Goal: Information Seeking & Learning: Learn about a topic

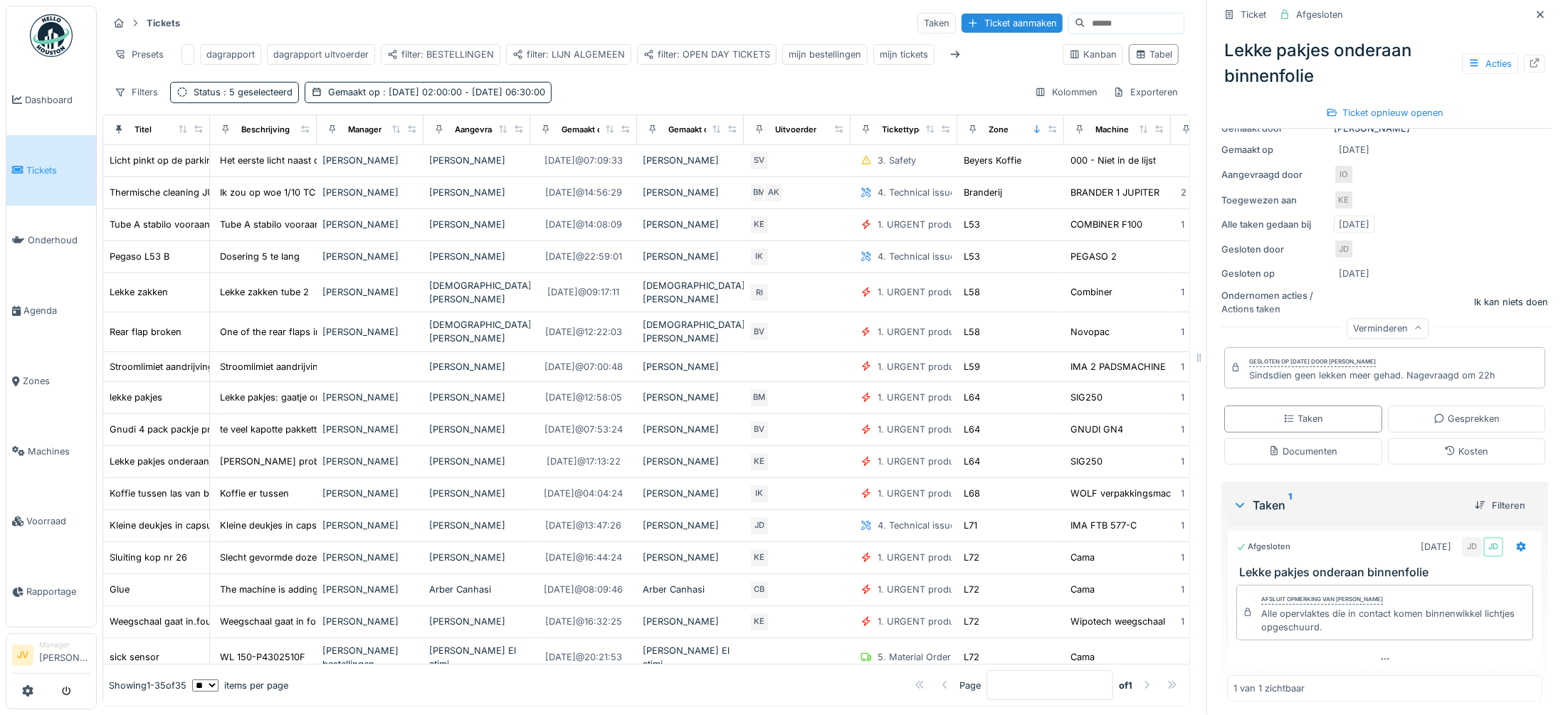
click at [25, 171] on li "Tickets" at bounding box center [51, 170] width 79 height 14
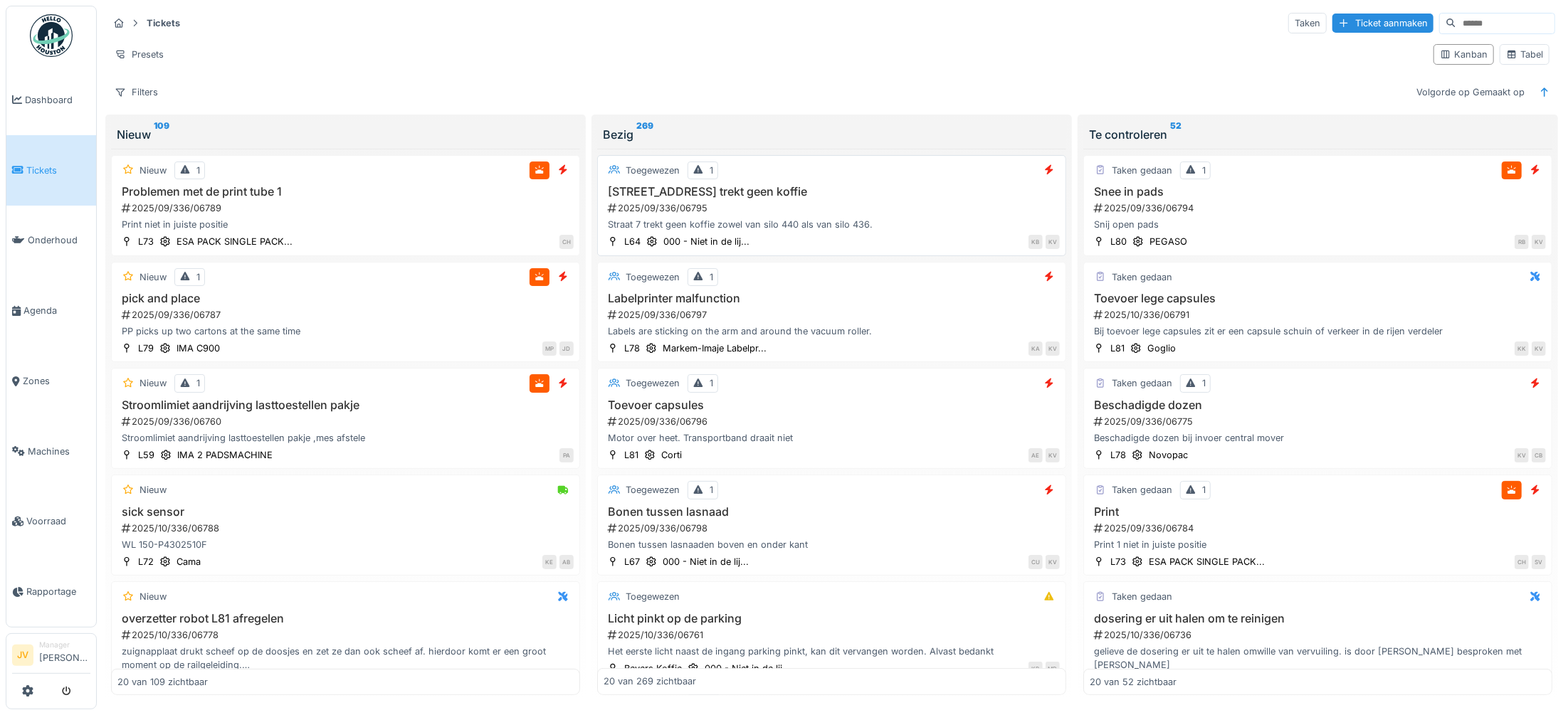
click at [826, 221] on div "Straat 7 trekt geen koffie zowel van silo 440 als van silo 436." at bounding box center [831, 224] width 457 height 14
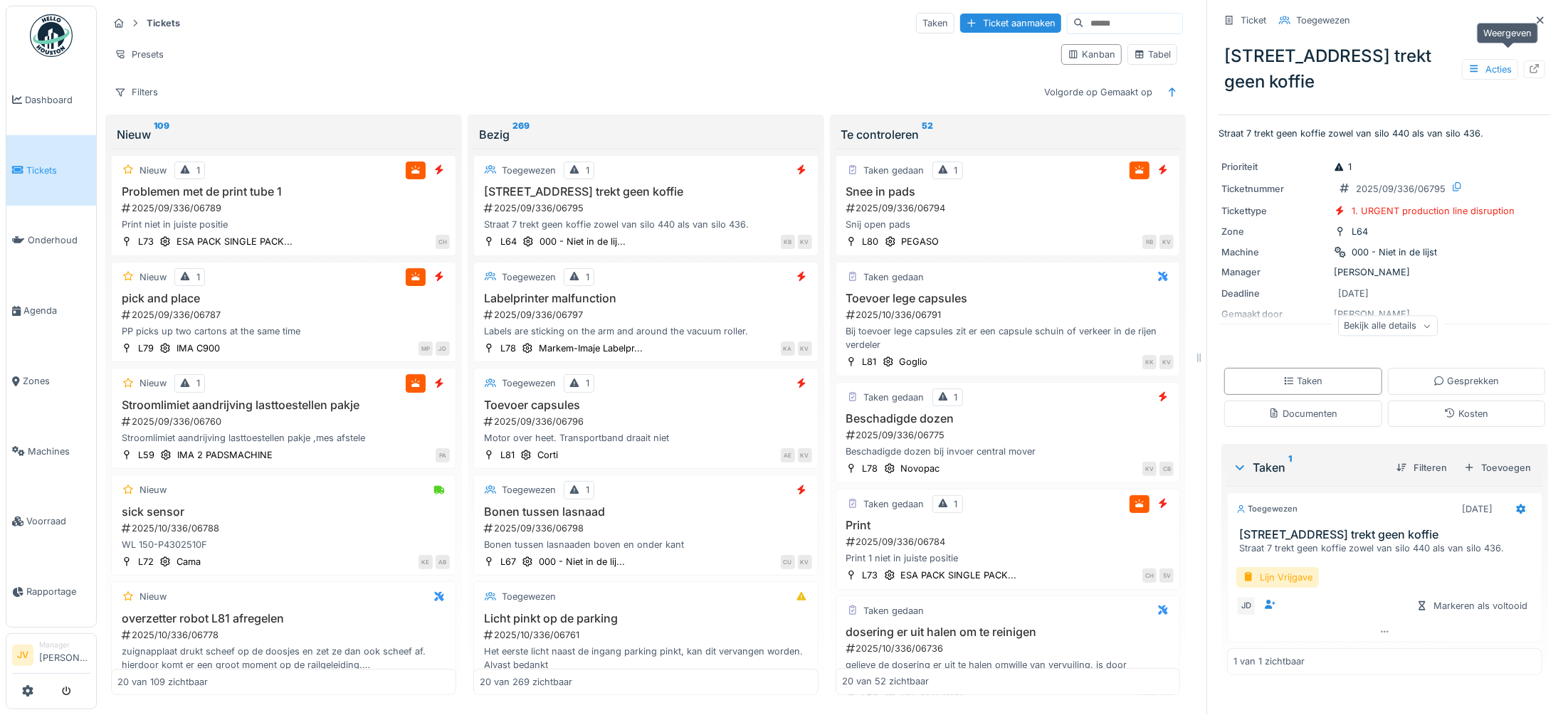
click at [1530, 64] on icon at bounding box center [1535, 69] width 10 height 10
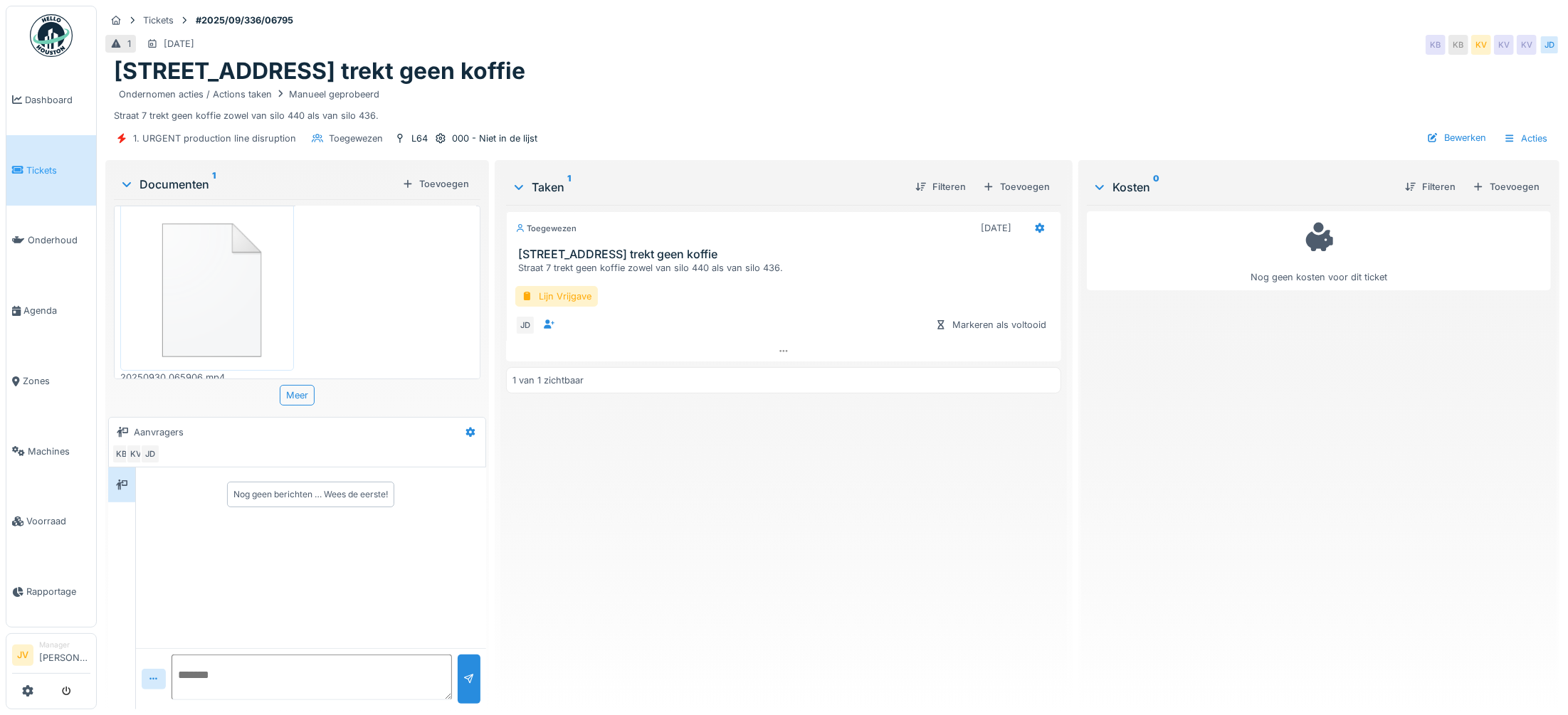
scroll to position [22, 0]
click at [201, 278] on img at bounding box center [207, 280] width 167 height 160
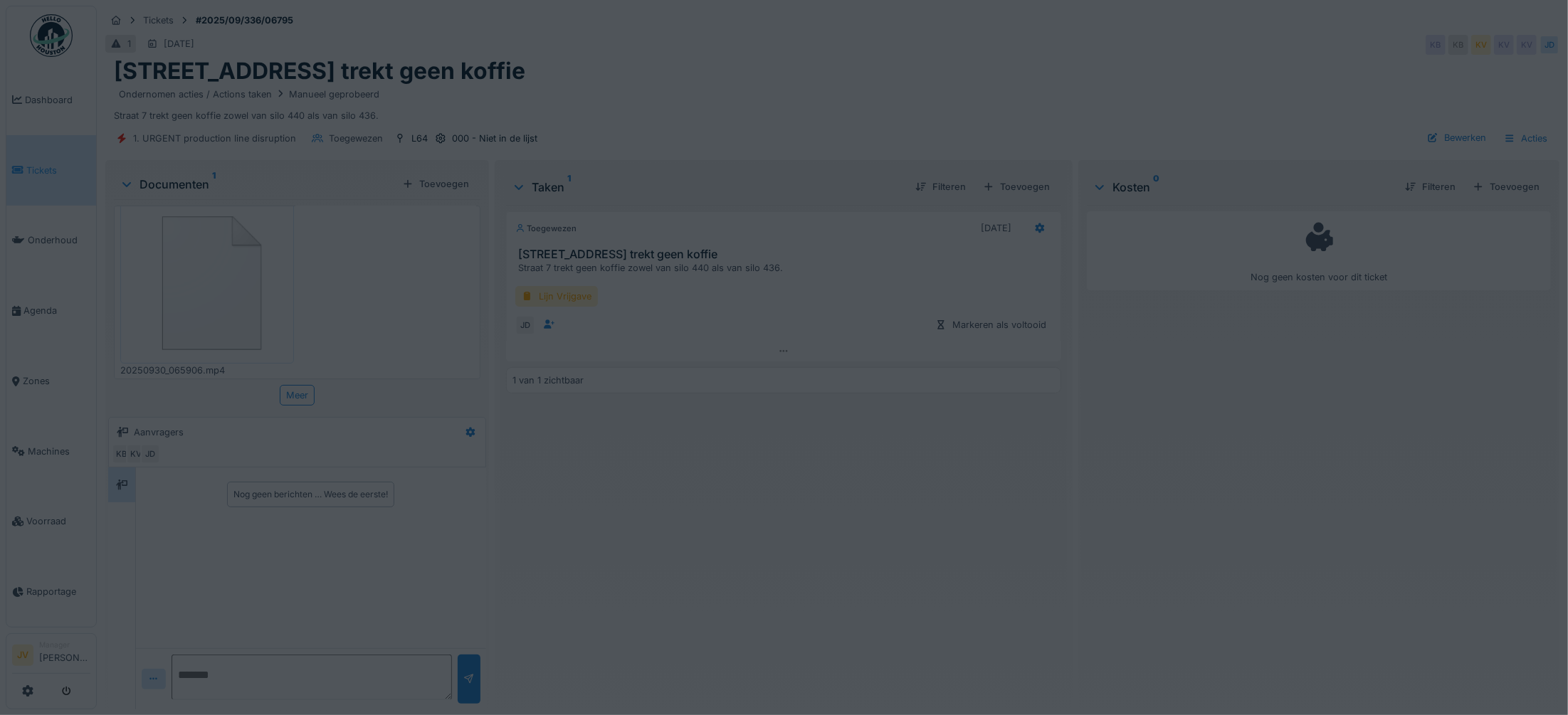
click at [201, 278] on div at bounding box center [784, 357] width 1568 height 715
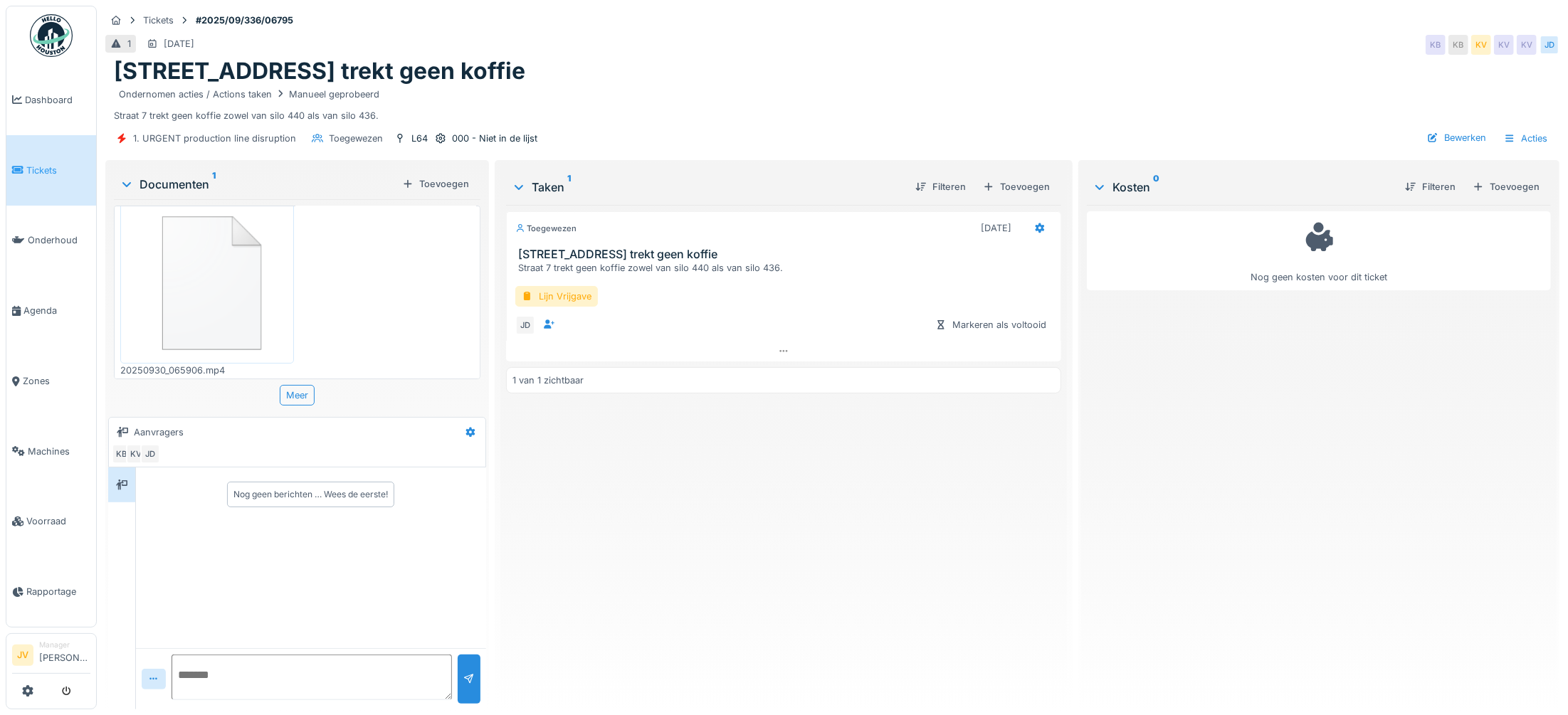
click at [186, 290] on img at bounding box center [207, 280] width 167 height 160
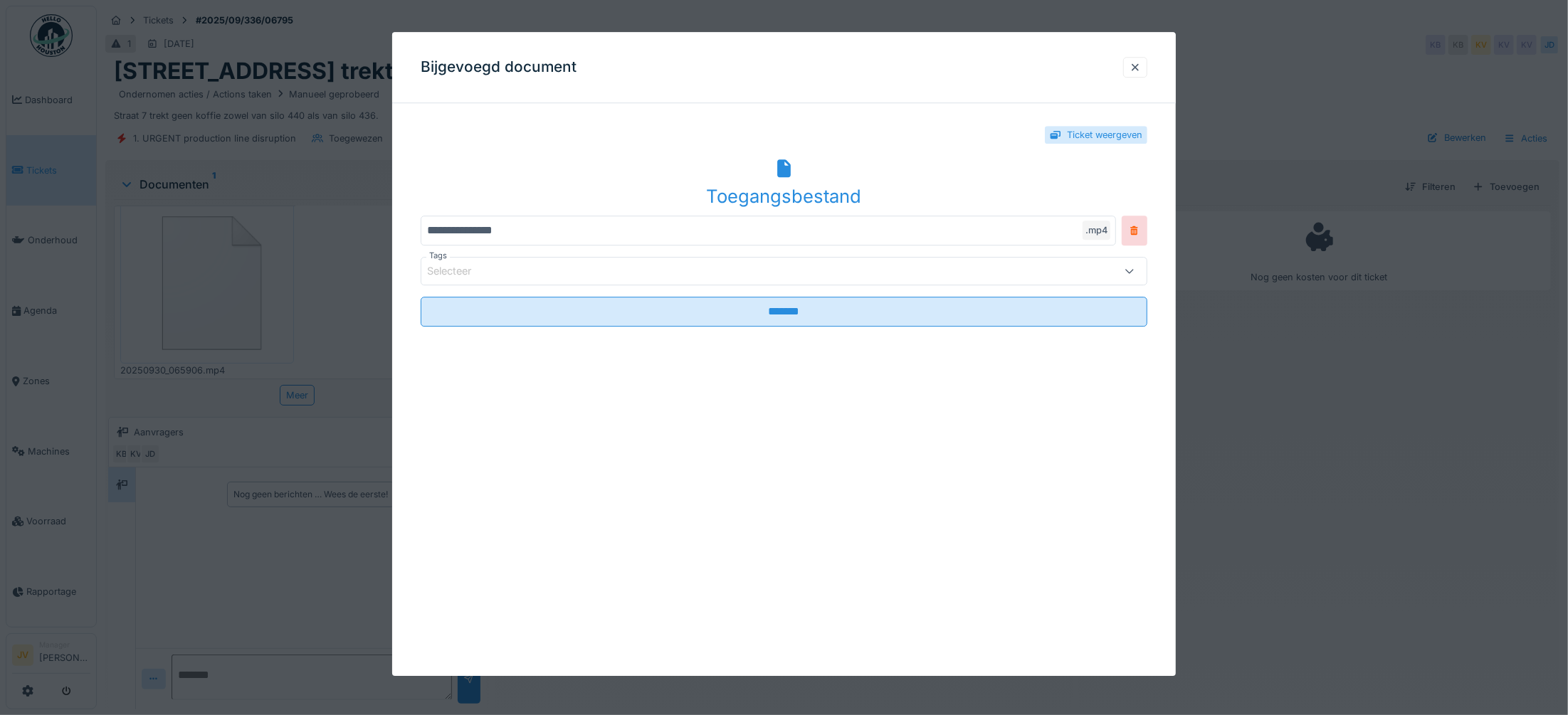
click at [790, 169] on icon at bounding box center [784, 169] width 14 height 18
click at [1141, 60] on div at bounding box center [1135, 67] width 11 height 14
